Goal: Task Accomplishment & Management: Complete application form

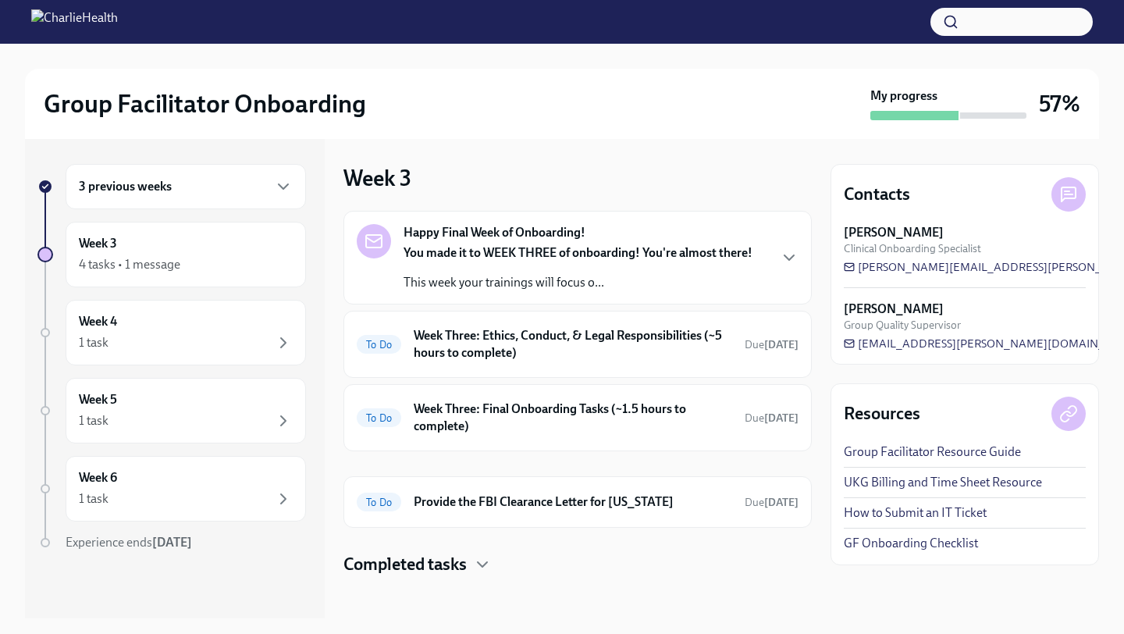
scroll to position [8, 0]
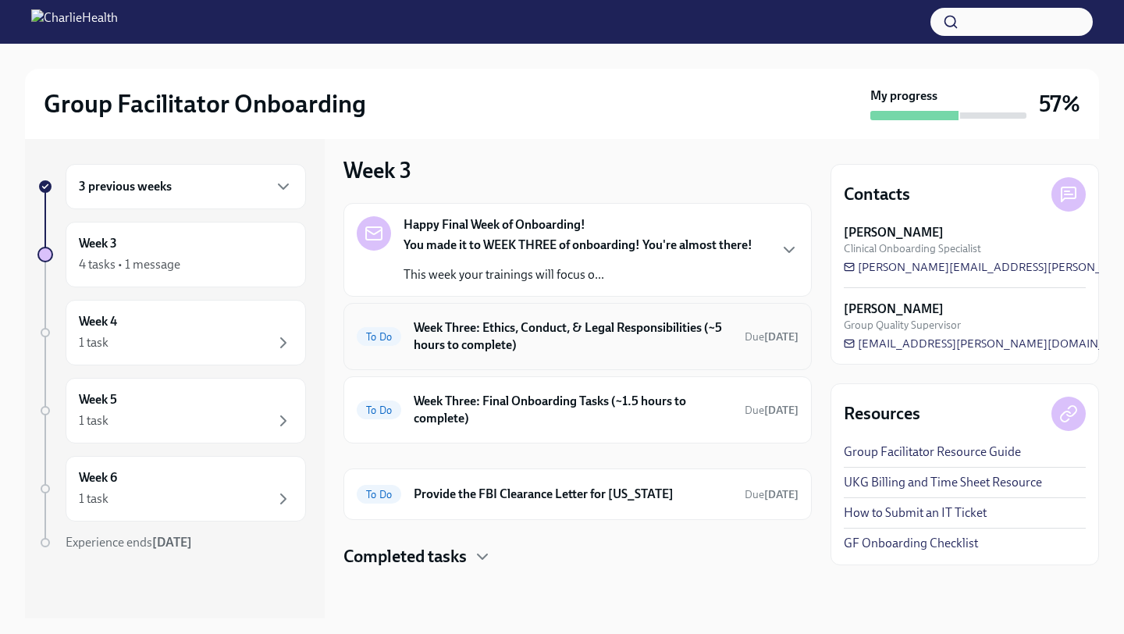
click at [498, 334] on h6 "Week Three: Ethics, Conduct, & Legal Responsibilities (~5 hours to complete)" at bounding box center [573, 336] width 318 height 34
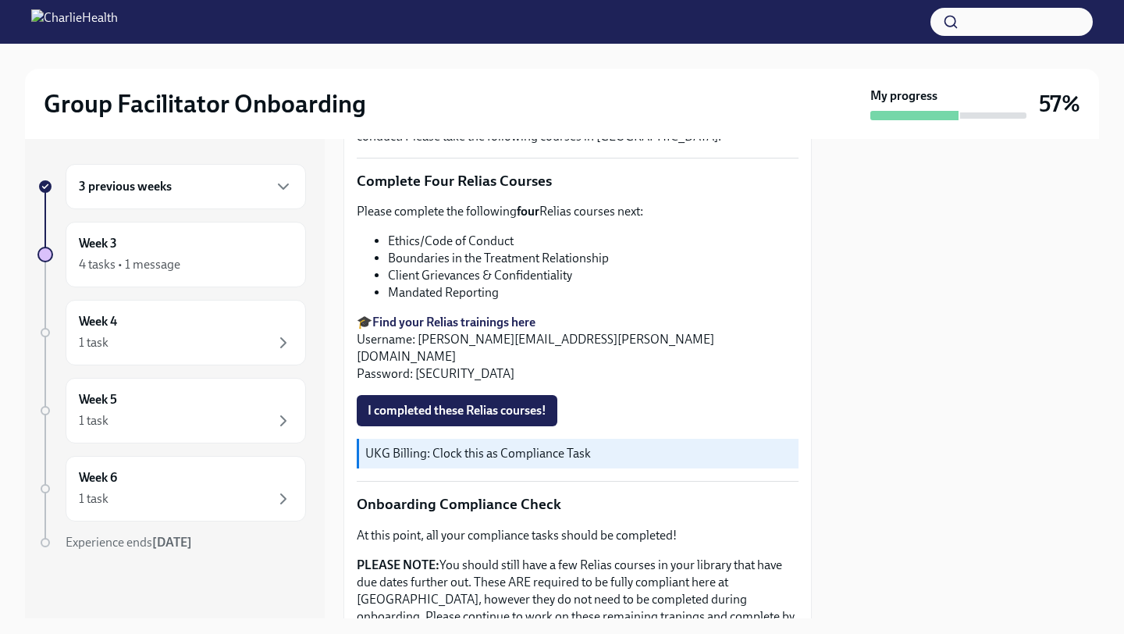
scroll to position [597, 0]
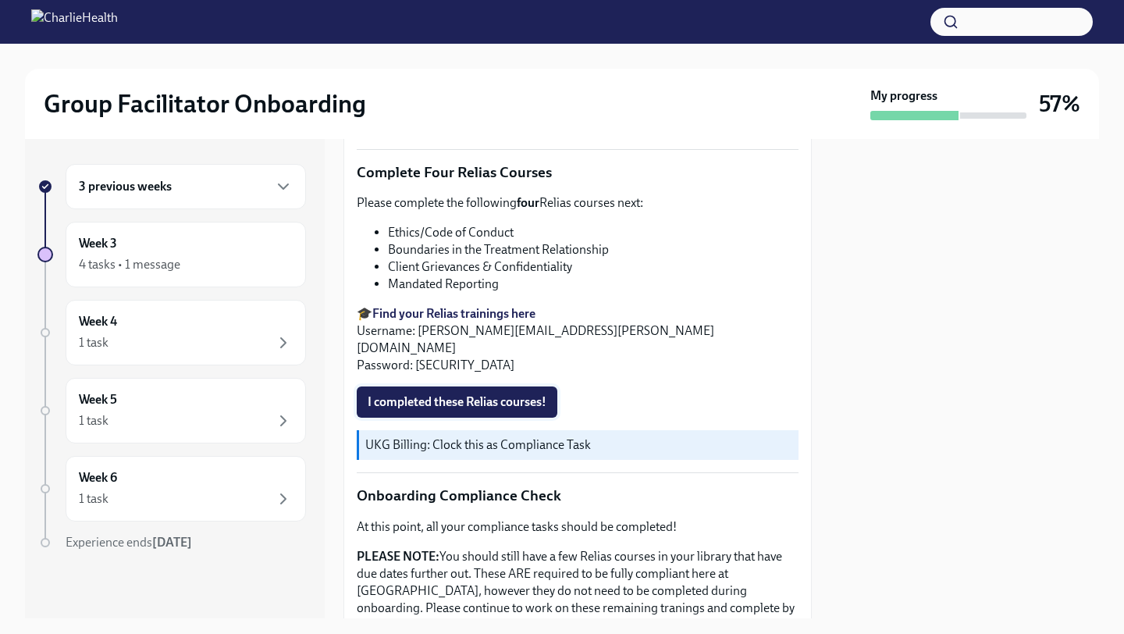
click at [460, 394] on span "I completed these Relias courses!" at bounding box center [457, 402] width 179 height 16
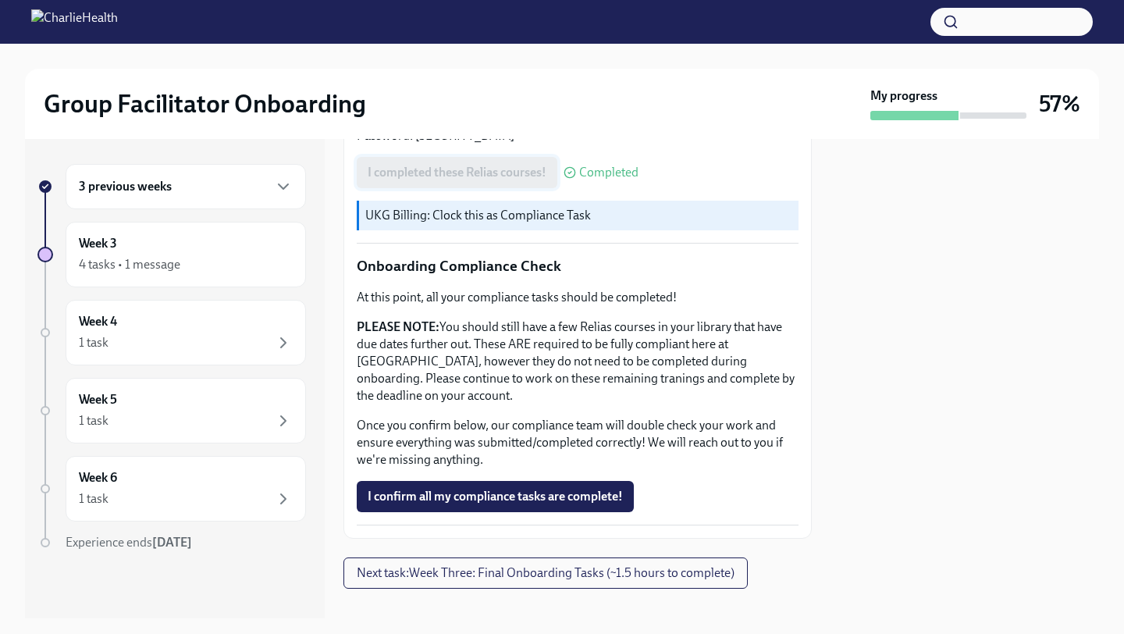
scroll to position [830, 0]
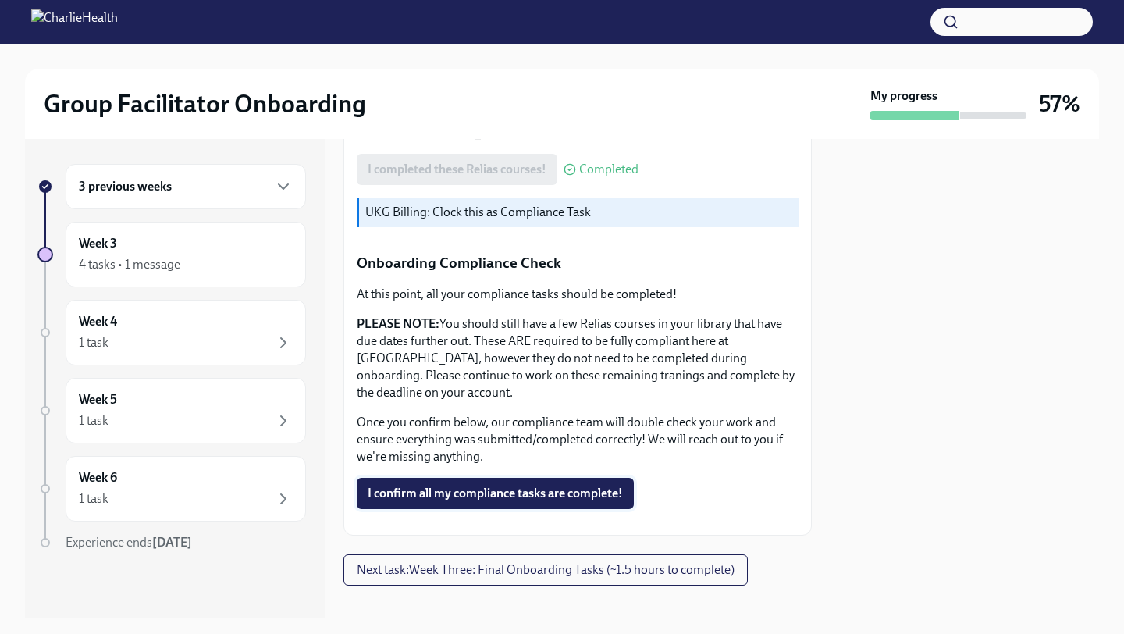
click at [485, 486] on span "I confirm all my compliance tasks are complete!" at bounding box center [495, 494] width 255 height 16
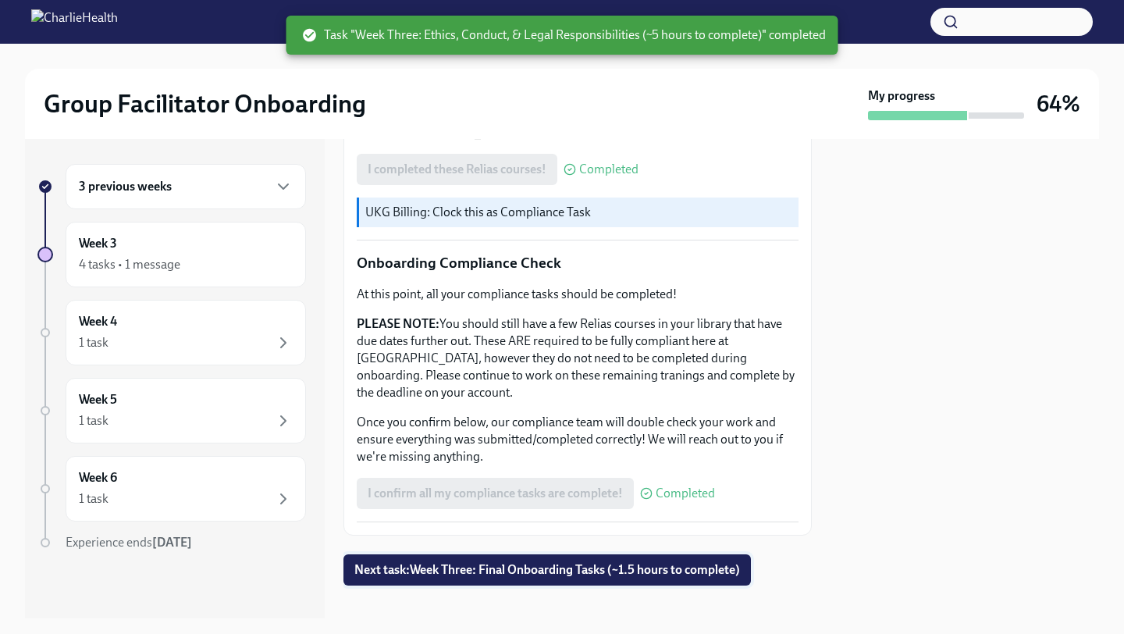
click at [526, 562] on span "Next task : Week Three: Final Onboarding Tasks (~1.5 hours to complete)" at bounding box center [547, 570] width 386 height 16
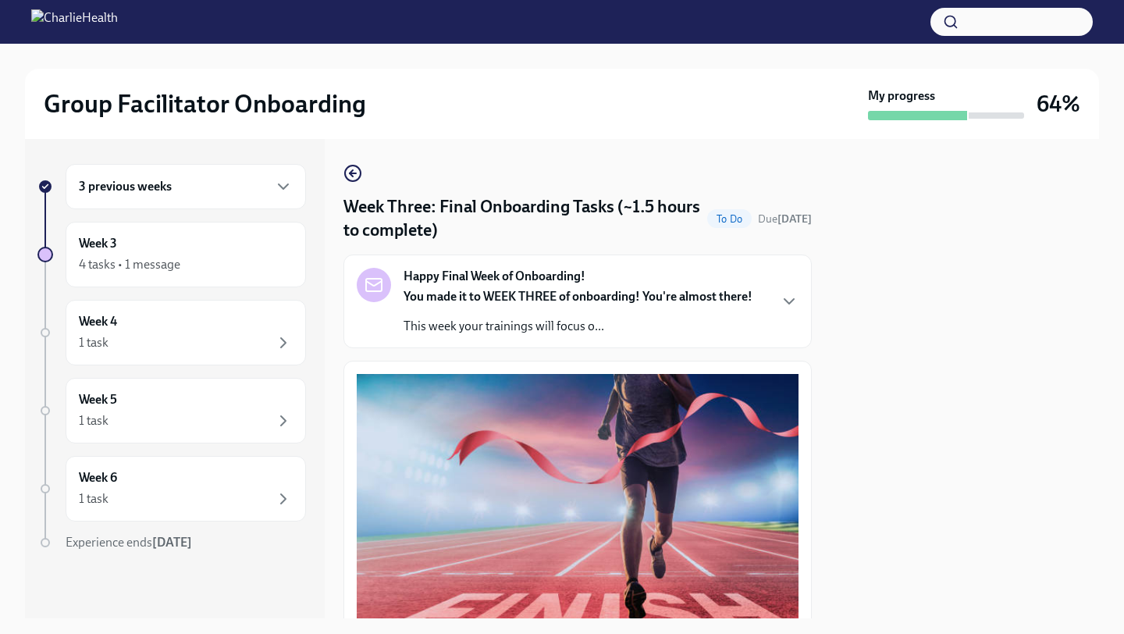
click at [910, 422] on div at bounding box center [965, 378] width 269 height 479
click at [216, 322] on div "Week 4 1 task" at bounding box center [186, 332] width 214 height 39
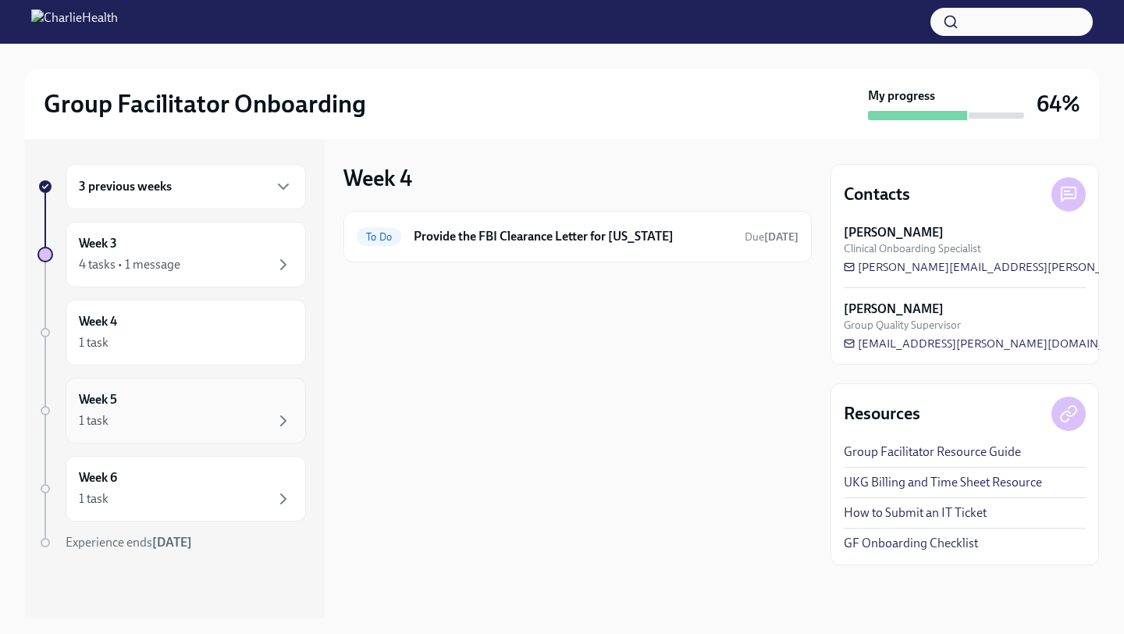
click at [216, 402] on div "Week 5 1 task" at bounding box center [186, 410] width 214 height 39
click at [210, 404] on div "Week 5 1 task" at bounding box center [186, 410] width 214 height 39
click at [513, 224] on div "To Do Provide the FBI Clearance Letter for Pennsylvania Due Sep 23rd" at bounding box center [578, 236] width 442 height 25
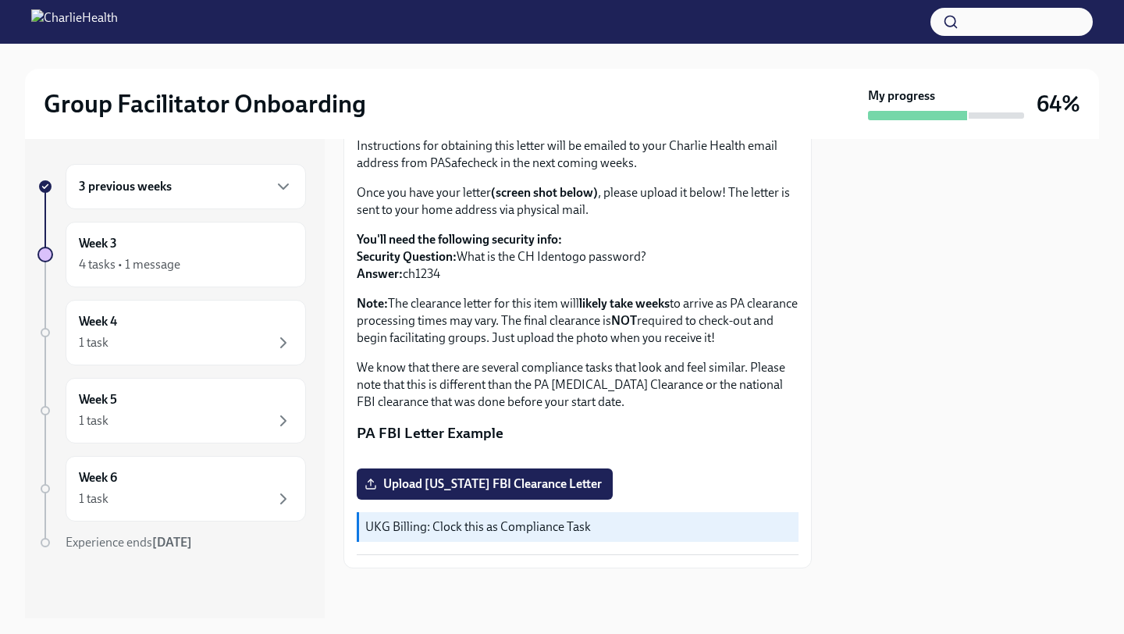
scroll to position [166, 0]
click at [223, 402] on div "Week 5 1 task" at bounding box center [186, 410] width 214 height 39
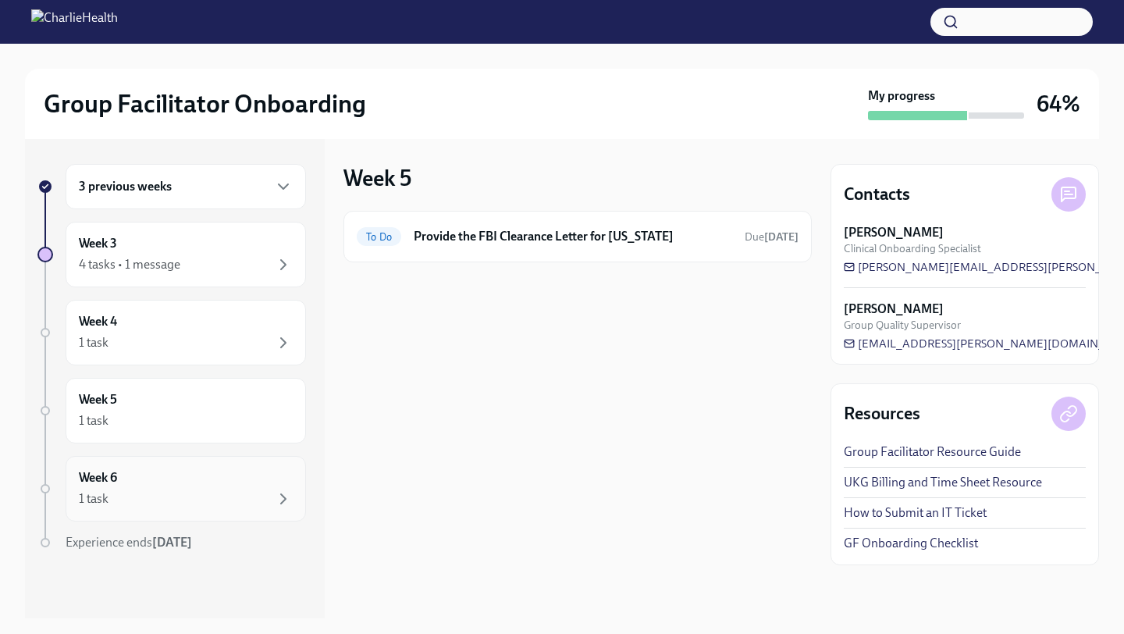
click at [181, 501] on div "1 task" at bounding box center [186, 498] width 214 height 19
click at [226, 491] on div "1 task" at bounding box center [186, 498] width 214 height 19
click at [201, 280] on div "Week 3 4 tasks • 1 message" at bounding box center [186, 255] width 240 height 66
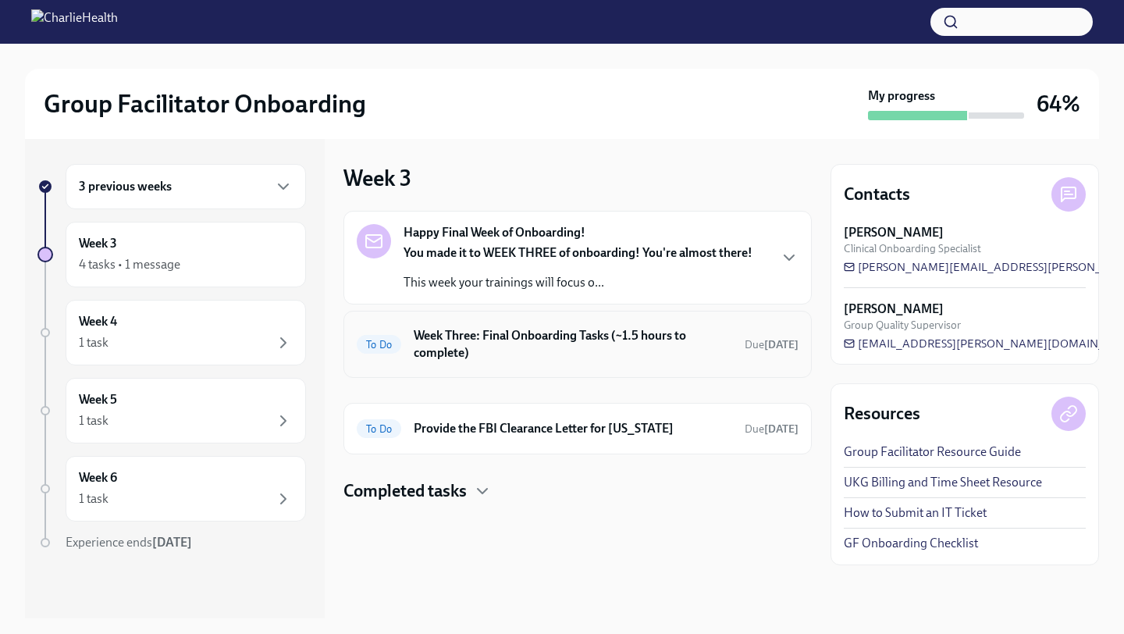
click at [538, 344] on h6 "Week Three: Final Onboarding Tasks (~1.5 hours to complete)" at bounding box center [573, 344] width 318 height 34
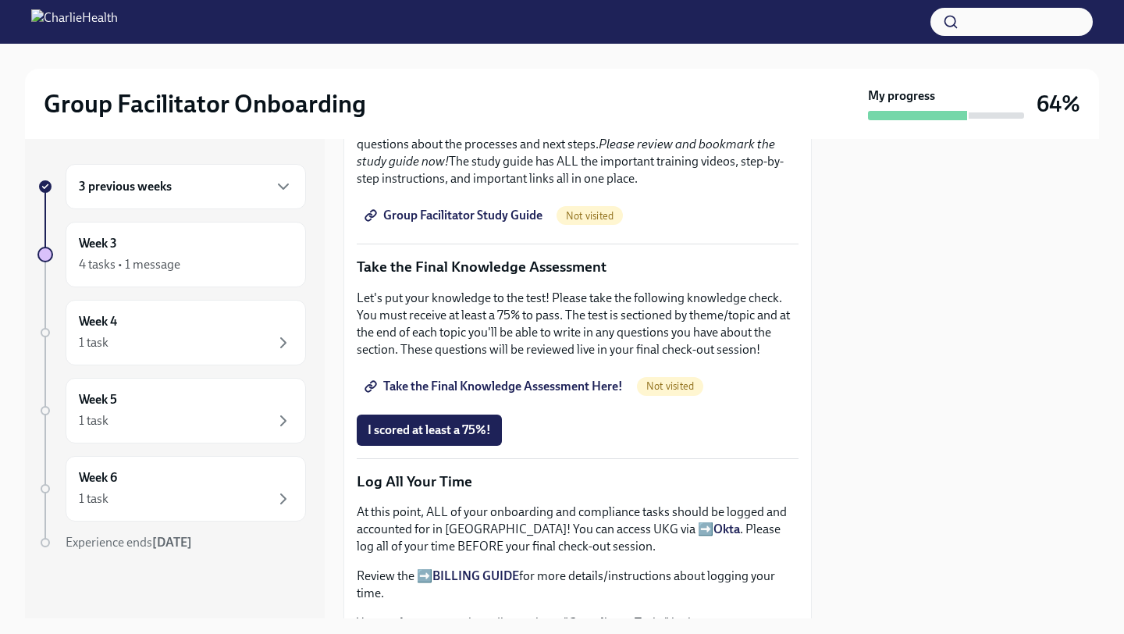
scroll to position [720, 0]
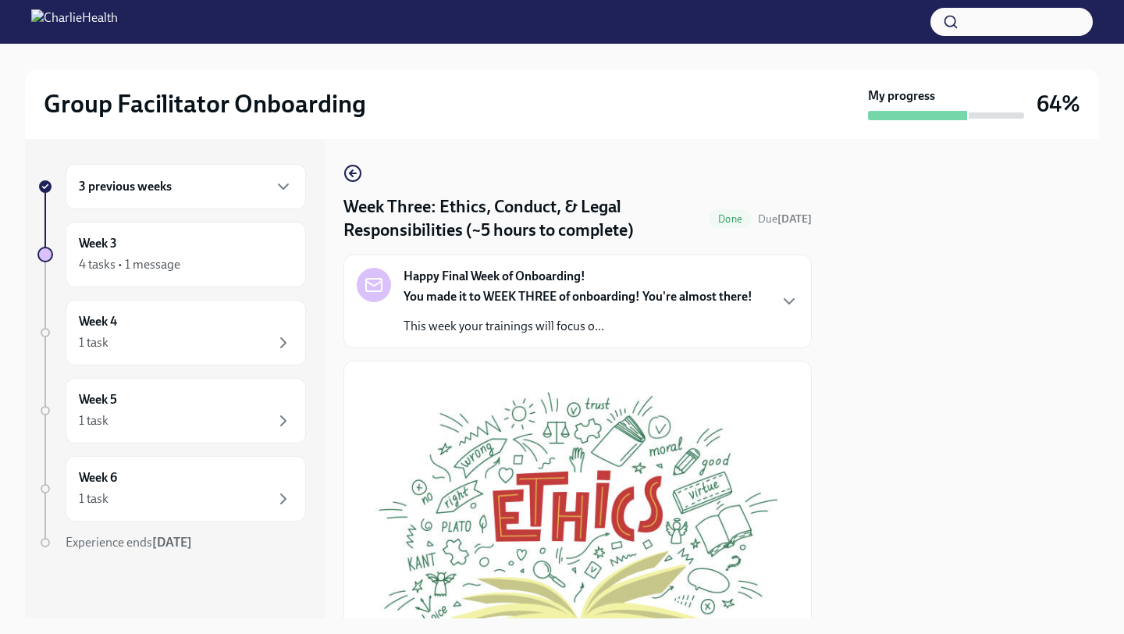
scroll to position [586, 0]
